Goal: Task Accomplishment & Management: Manage account settings

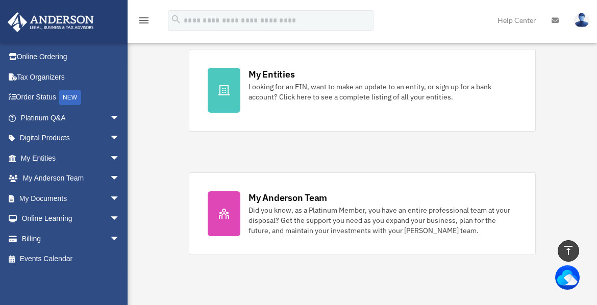
scroll to position [306, 0]
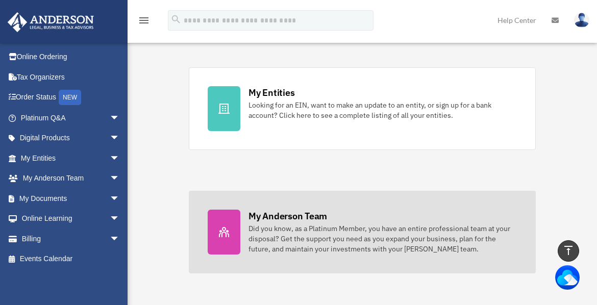
click at [263, 229] on div "Did you know, as a Platinum Member, you have an entire professional team at you…" at bounding box center [382, 238] width 268 height 31
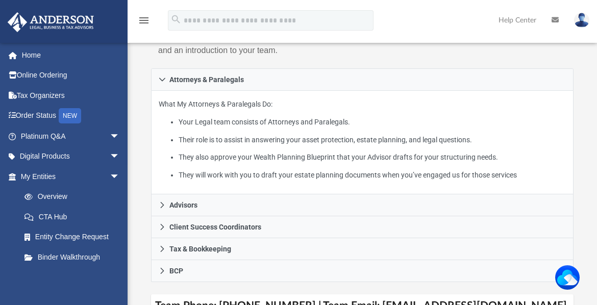
scroll to position [204, 0]
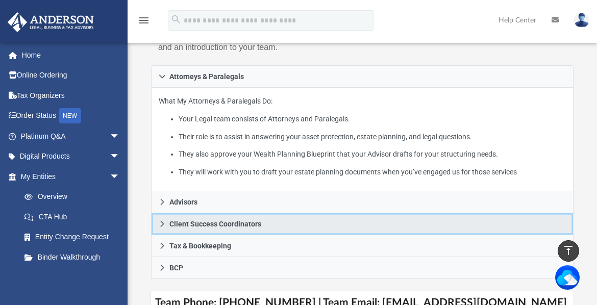
click at [239, 222] on span "Client Success Coordinators" at bounding box center [215, 223] width 92 height 7
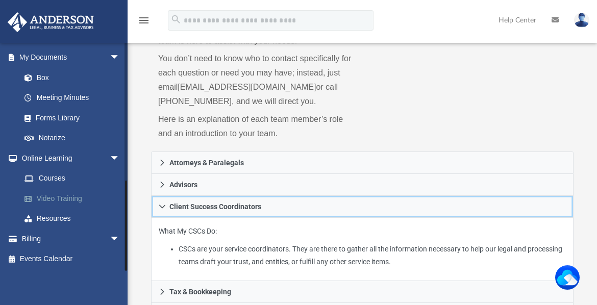
scroll to position [153, 0]
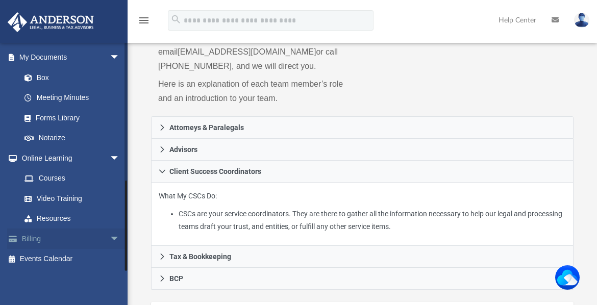
click at [31, 237] on link "Billing arrow_drop_down" at bounding box center [71, 239] width 128 height 20
click at [110, 237] on span "arrow_drop_down" at bounding box center [120, 239] width 20 height 21
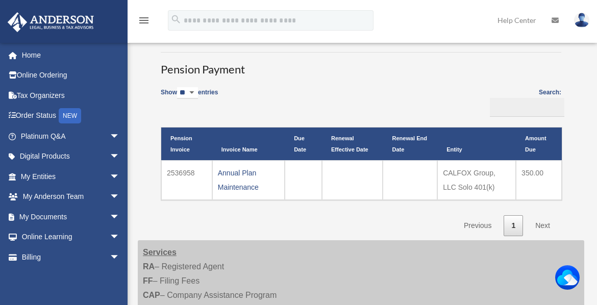
scroll to position [204, 0]
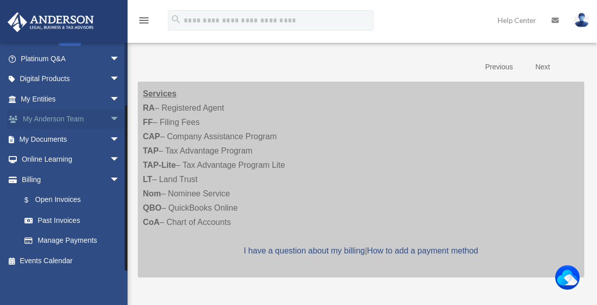
scroll to position [79, 0]
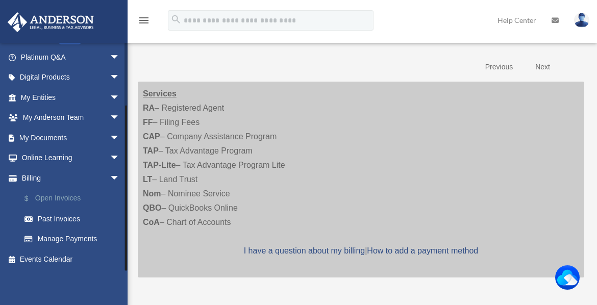
click at [64, 199] on link "$ Open Invoices" at bounding box center [74, 198] width 121 height 21
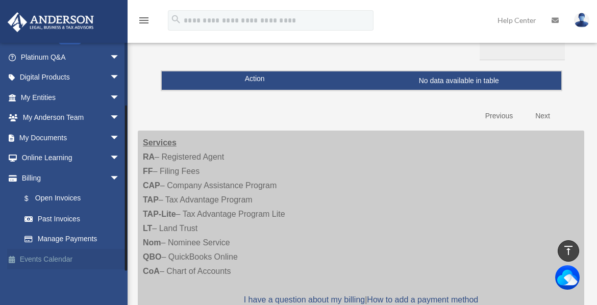
scroll to position [102, 0]
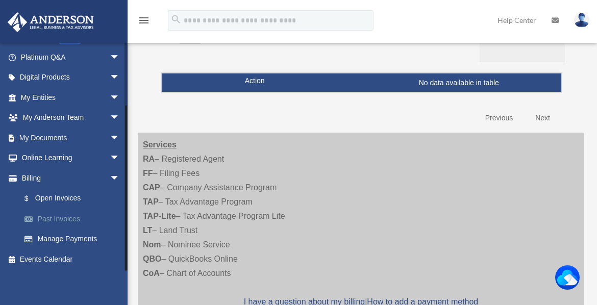
click at [60, 218] on link "Past Invoices" at bounding box center [74, 219] width 121 height 20
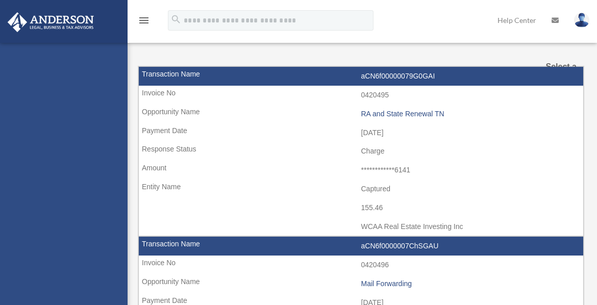
select select
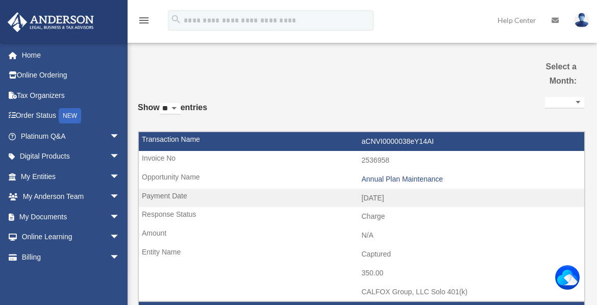
click at [582, 22] on img at bounding box center [581, 20] width 15 height 15
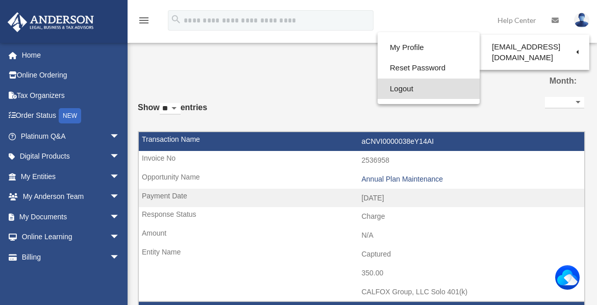
click at [410, 90] on link "Logout" at bounding box center [428, 89] width 102 height 21
